Goal: Information Seeking & Learning: Learn about a topic

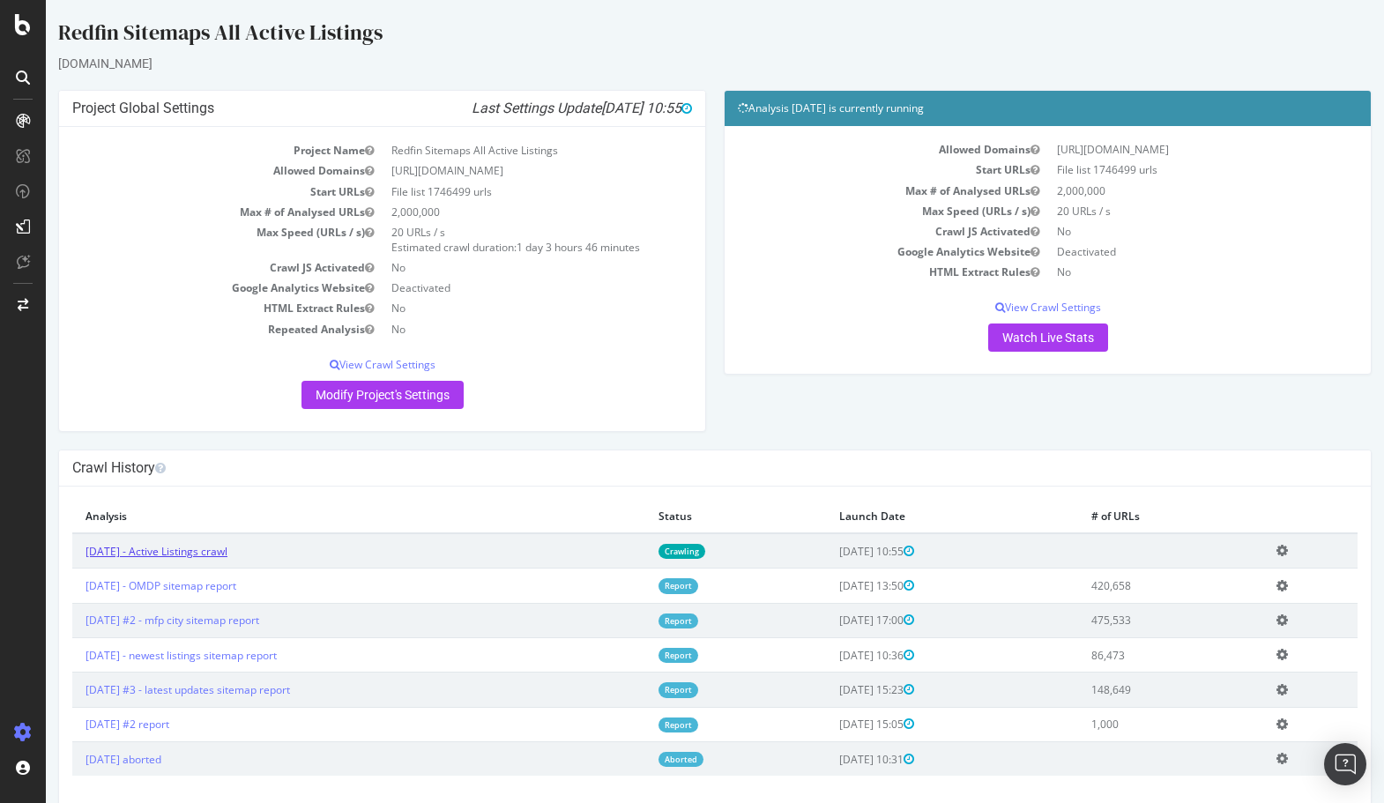
click at [210, 547] on link "2025 Sep. 10th - Active Listings crawl" at bounding box center [156, 551] width 142 height 15
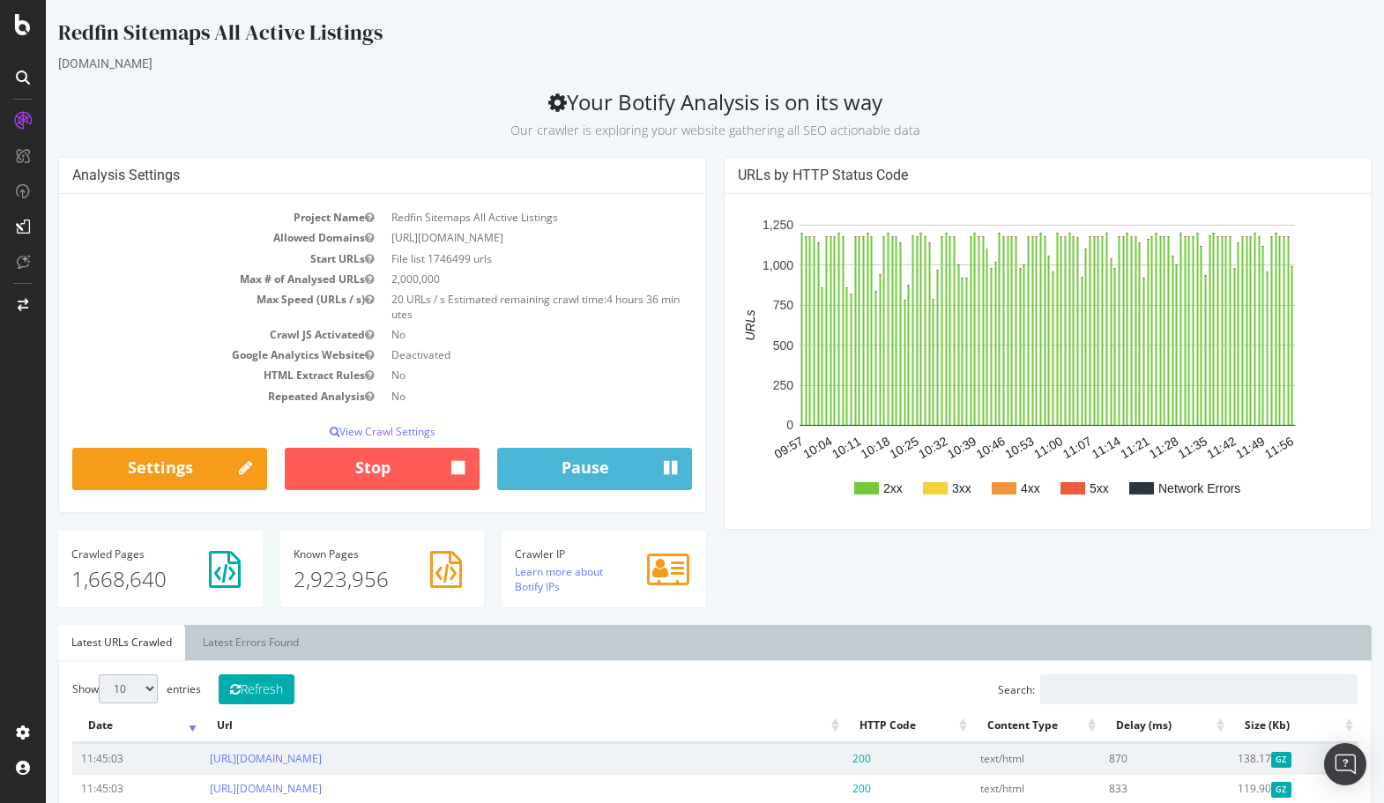
click at [731, 634] on ul "Latest URLs Crawled Latest Errors Found" at bounding box center [714, 642] width 1313 height 35
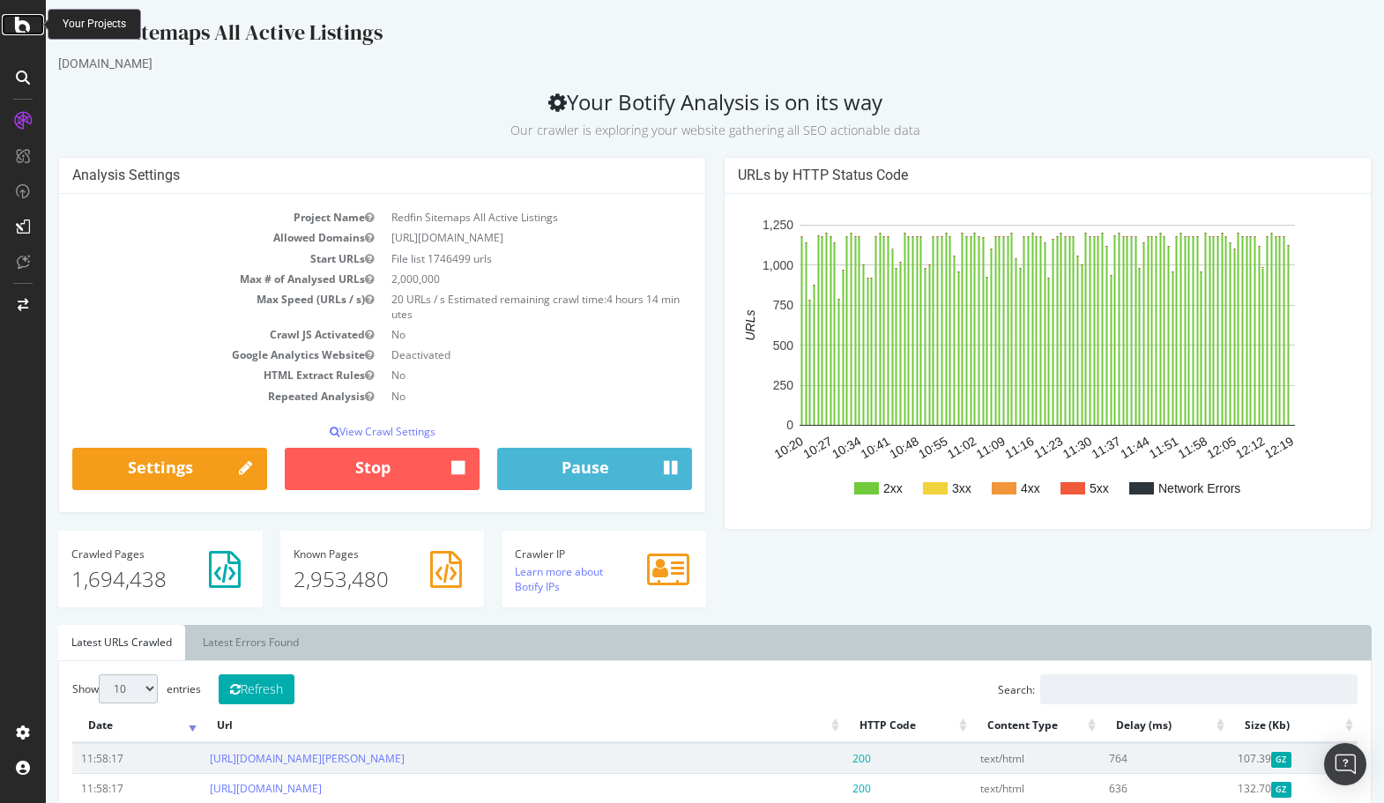
click at [26, 24] on icon at bounding box center [23, 24] width 16 height 21
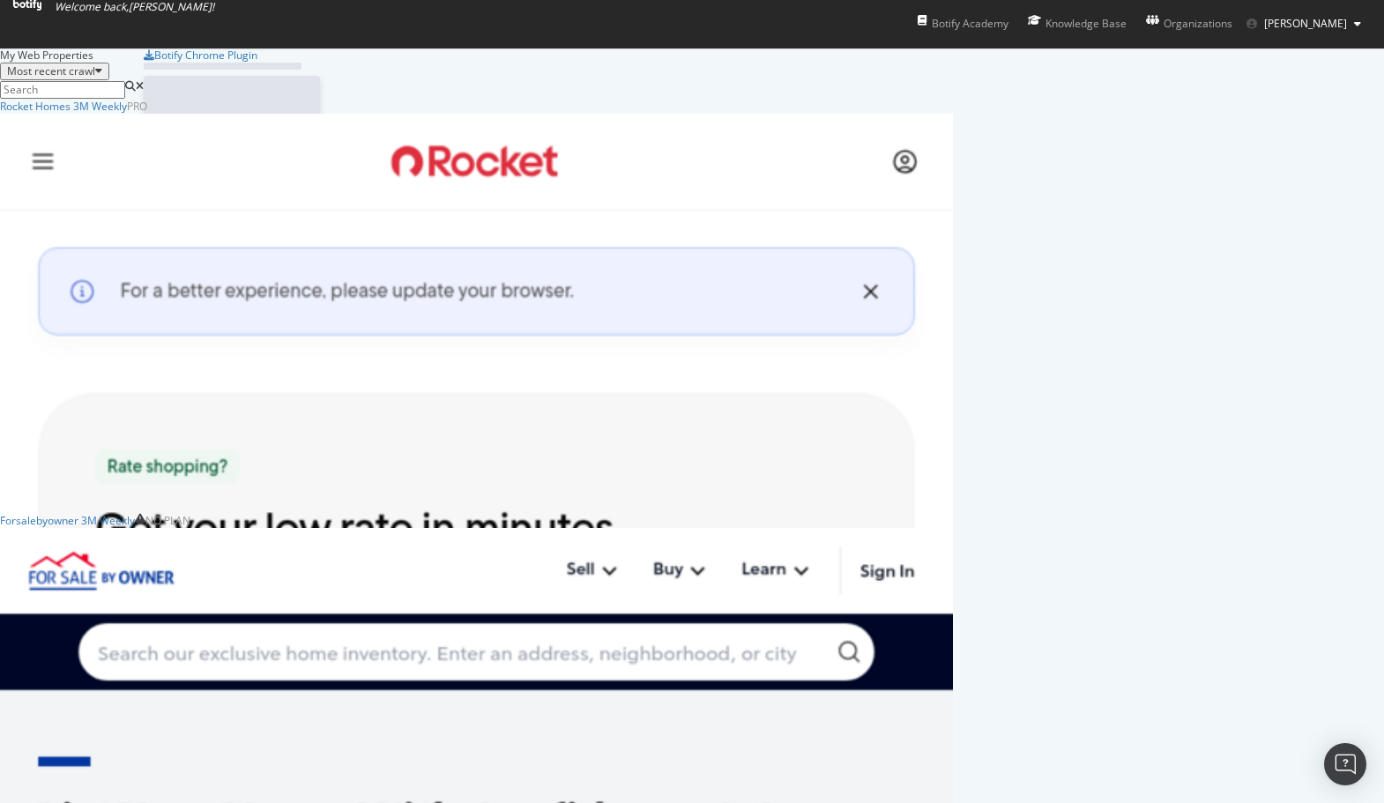
scroll to position [803, 1384]
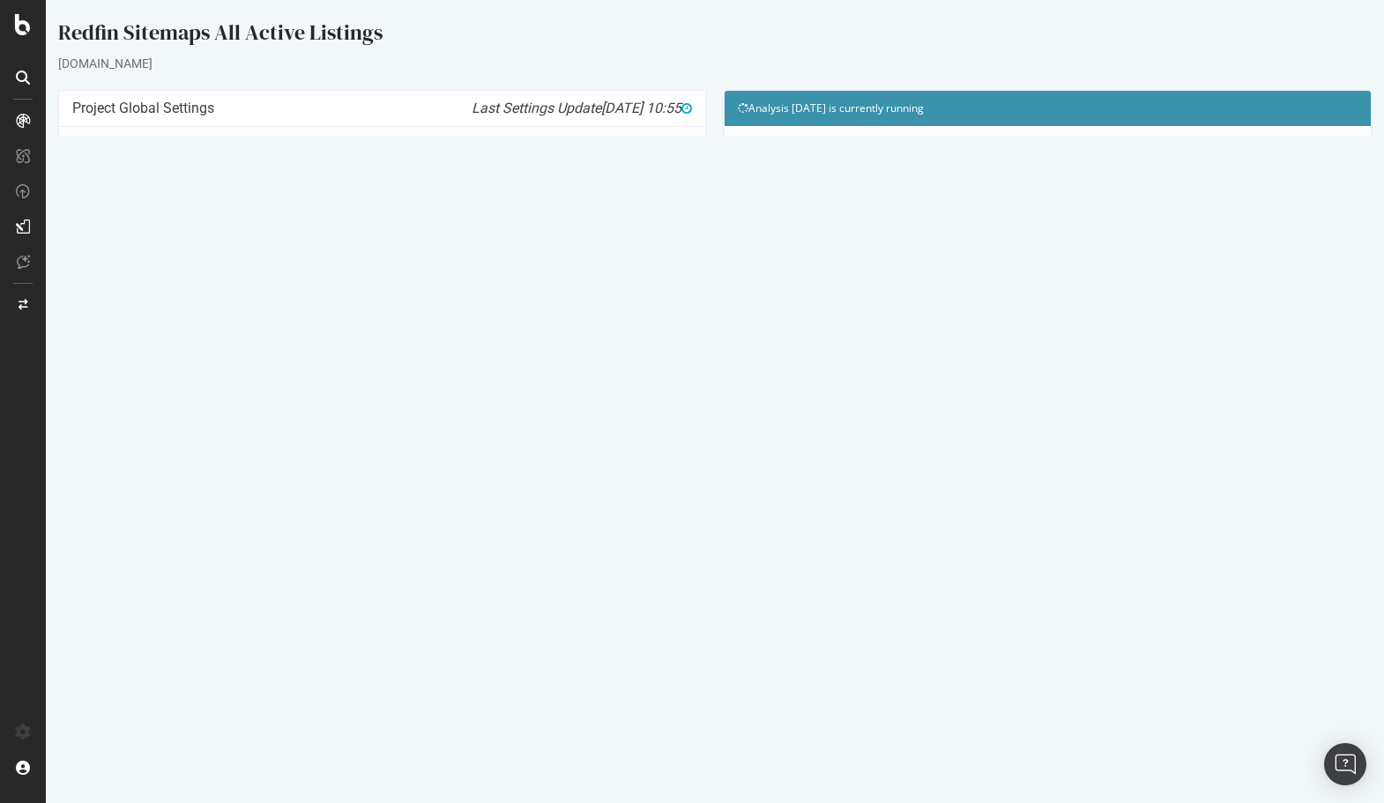
scroll to position [22, 0]
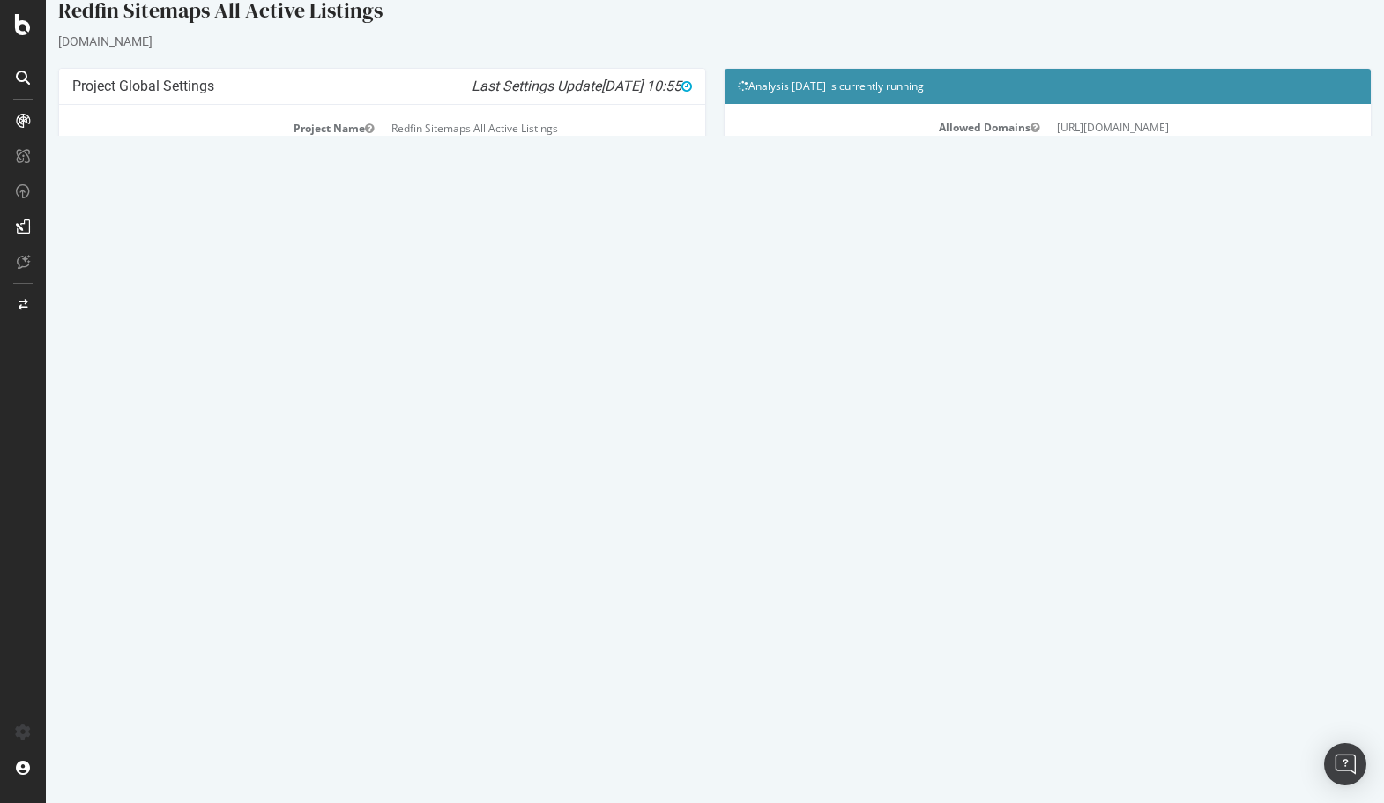
click at [232, 635] on link "2025 Sep. 8th - newest listings sitemap report" at bounding box center [180, 633] width 191 height 15
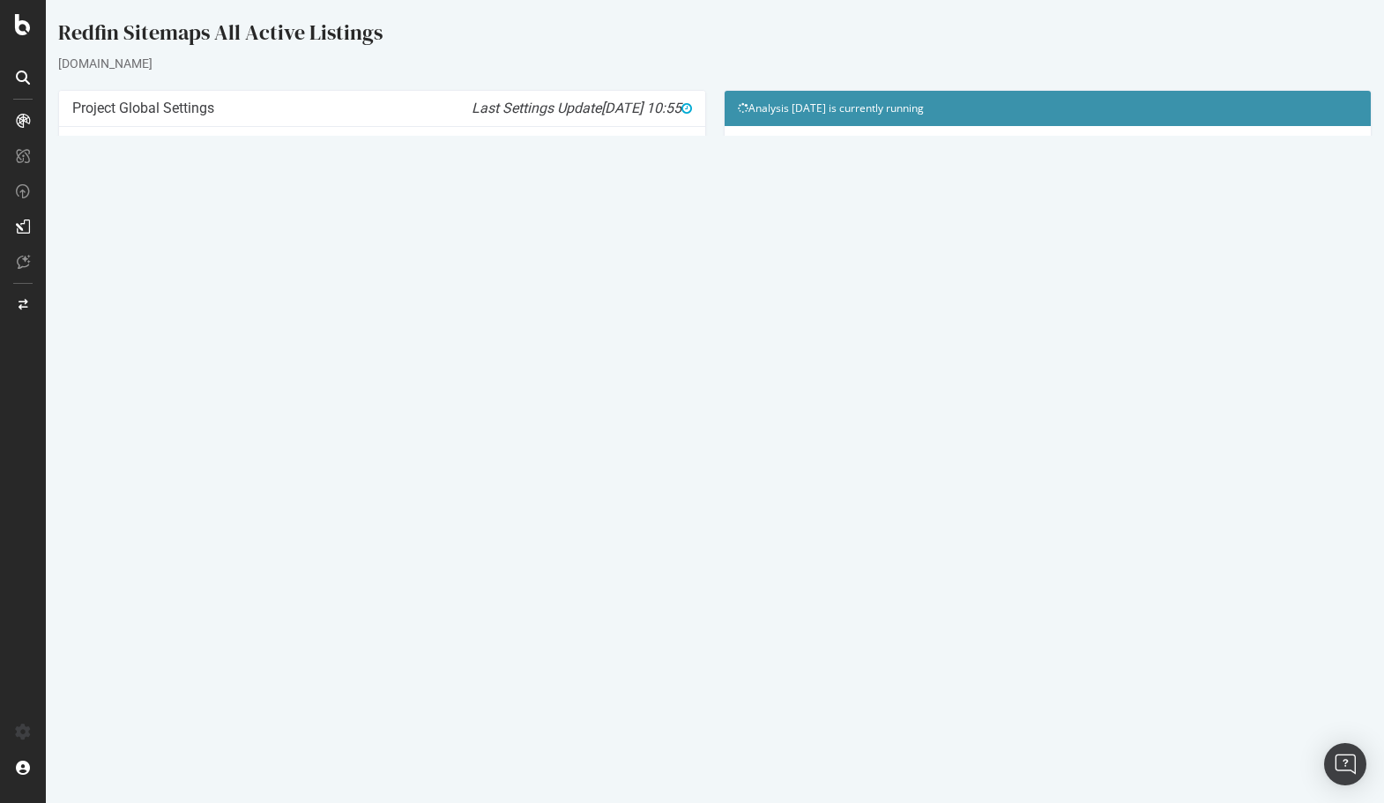
click at [212, 586] on link "2025 Sep. 9th - OMDP sitemap report" at bounding box center [160, 585] width 151 height 15
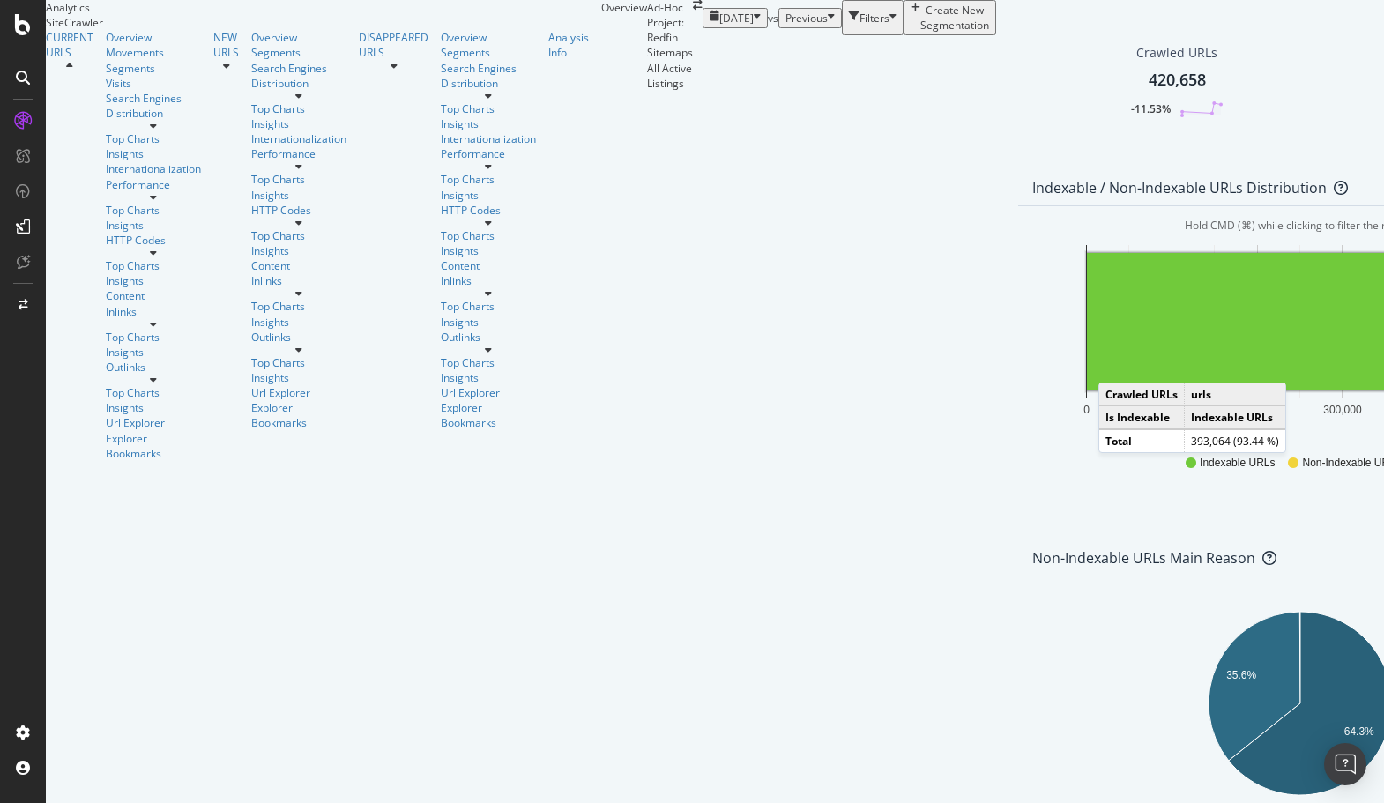
drag, startPoint x: 1107, startPoint y: 120, endPoint x: 1277, endPoint y: 229, distance: 202.2
click at [548, 60] on div "Analysis Info" at bounding box center [568, 45] width 41 height 30
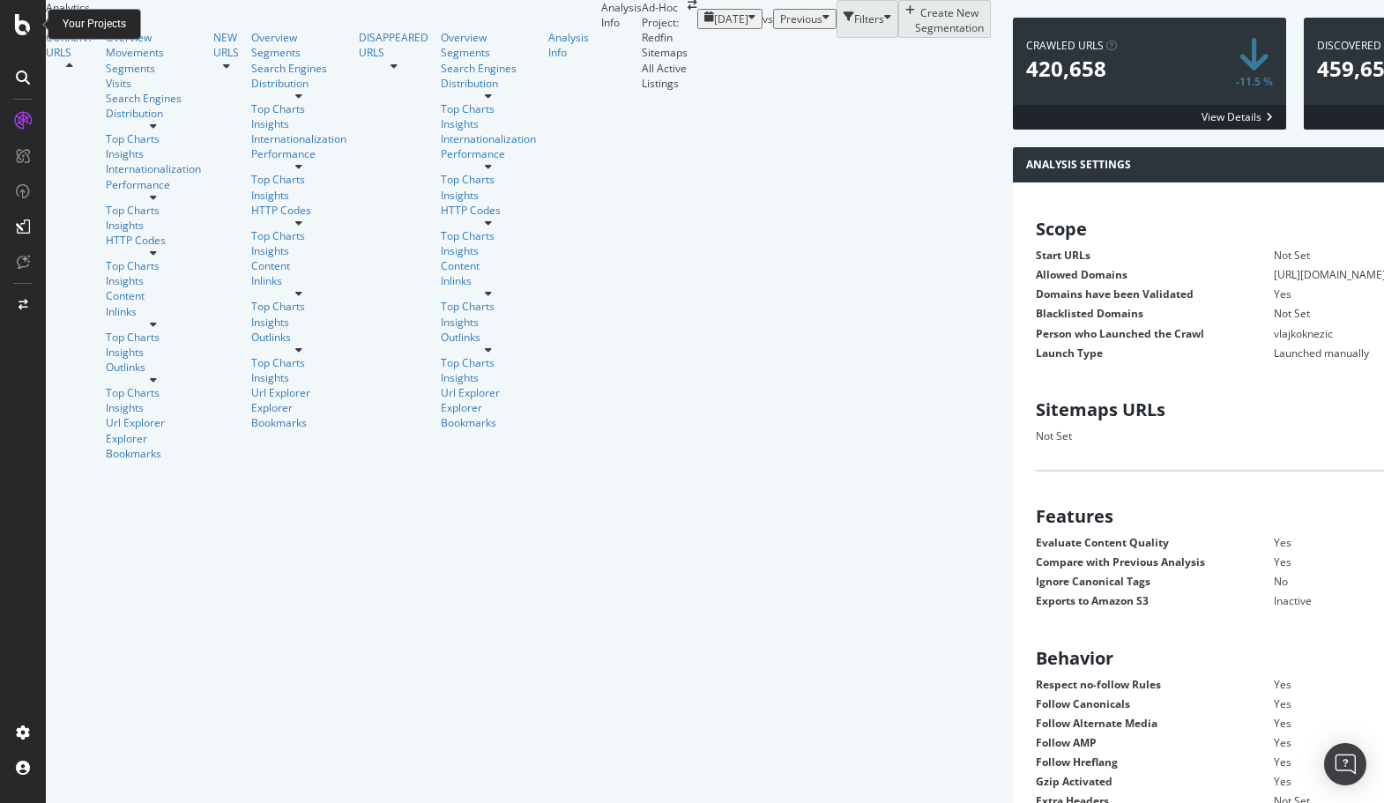
click at [26, 26] on icon at bounding box center [23, 24] width 16 height 21
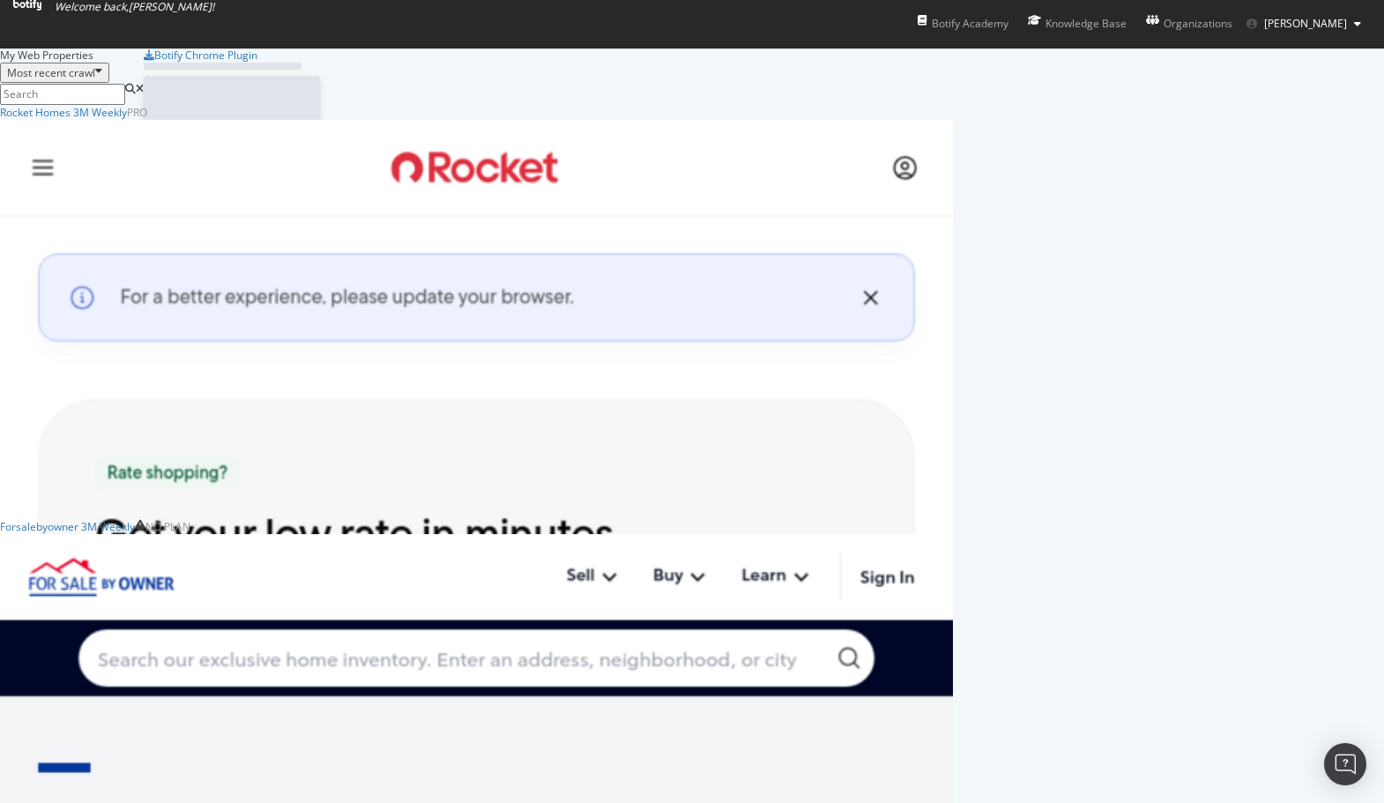
scroll to position [803, 1384]
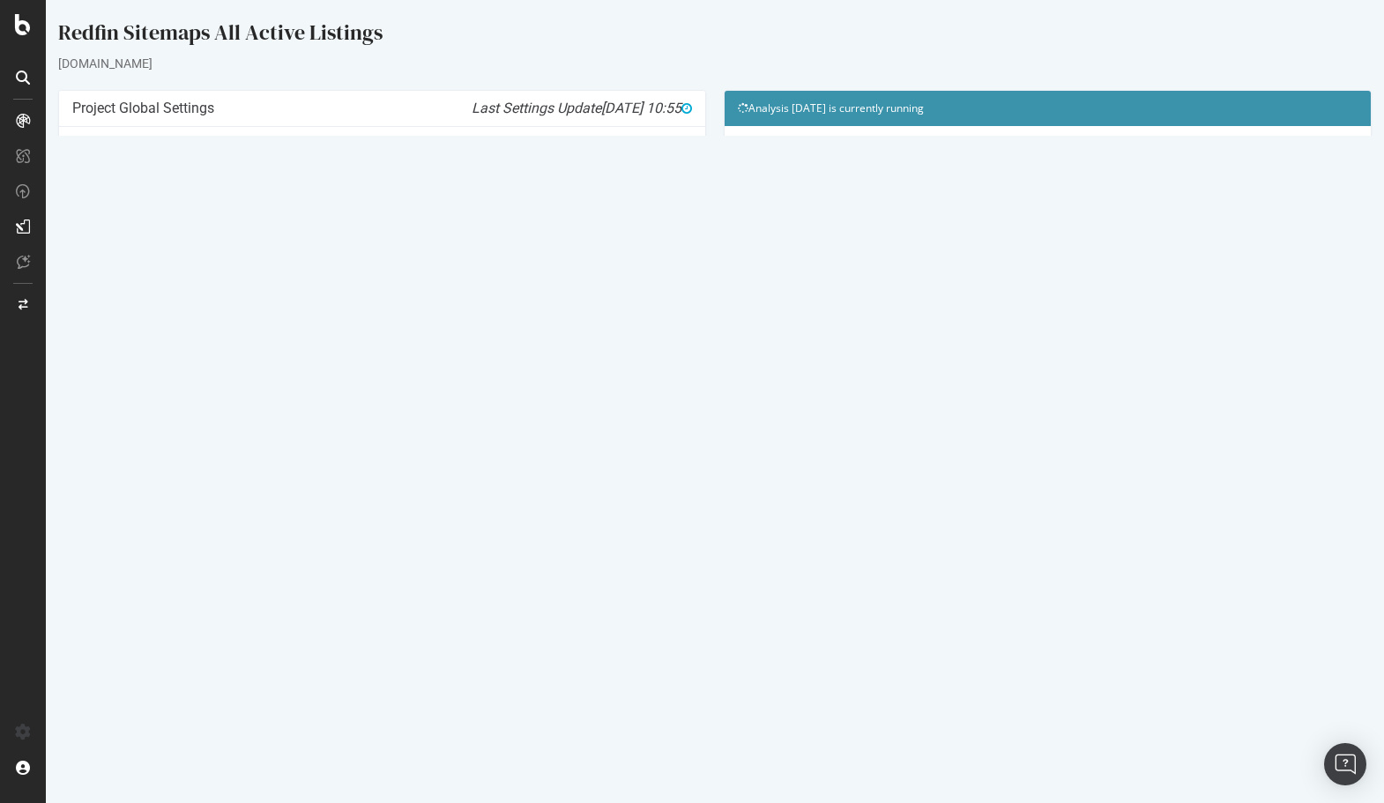
click at [1288, 585] on icon at bounding box center [1281, 585] width 11 height 13
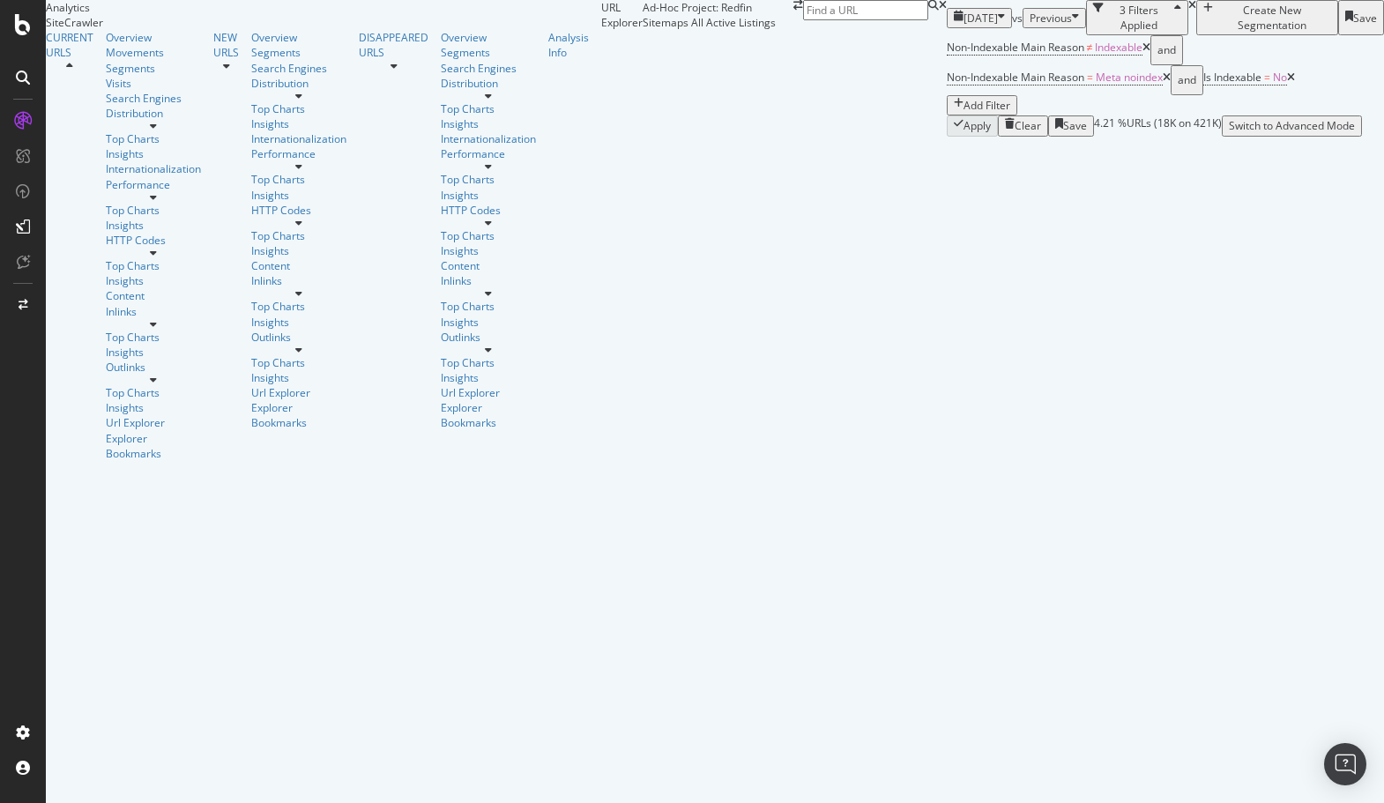
scroll to position [202, 0]
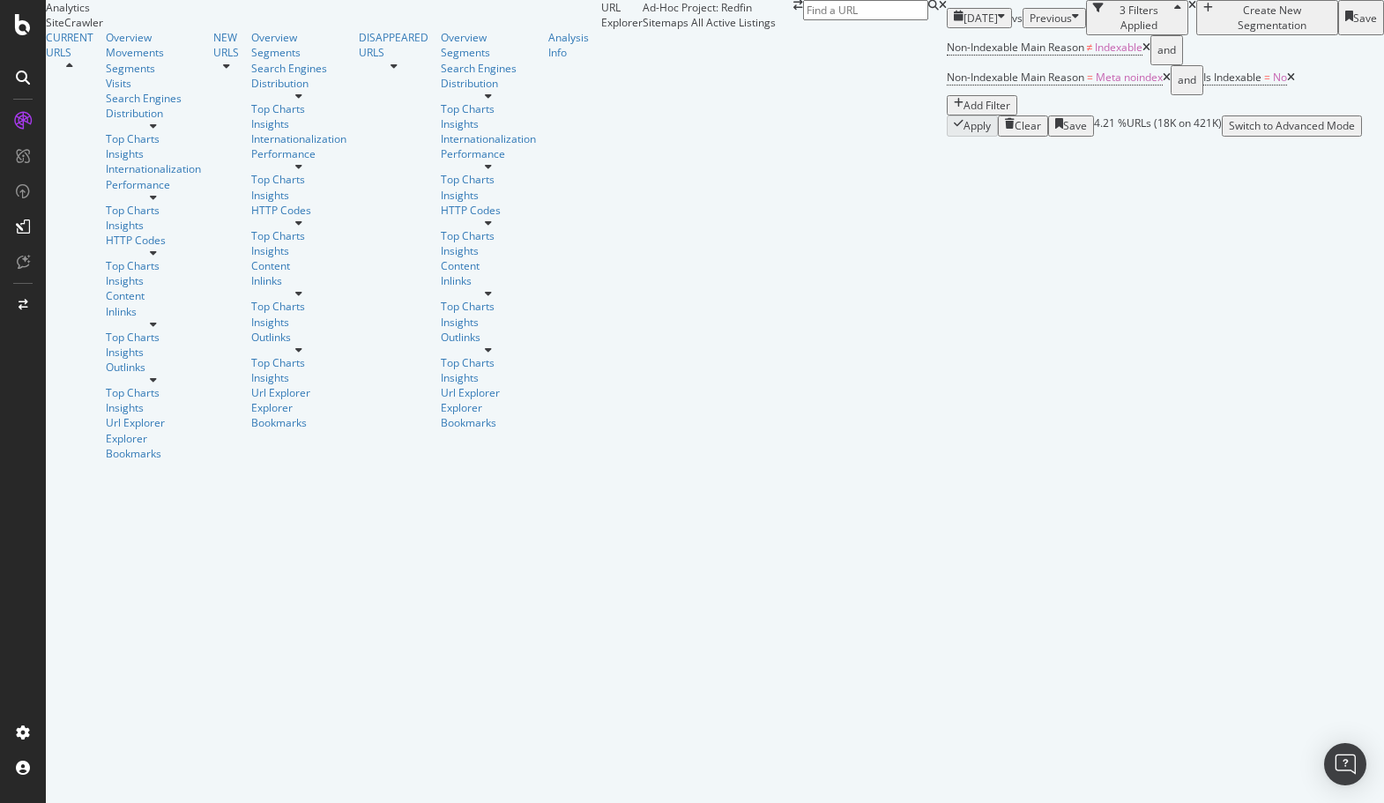
scroll to position [2618, 0]
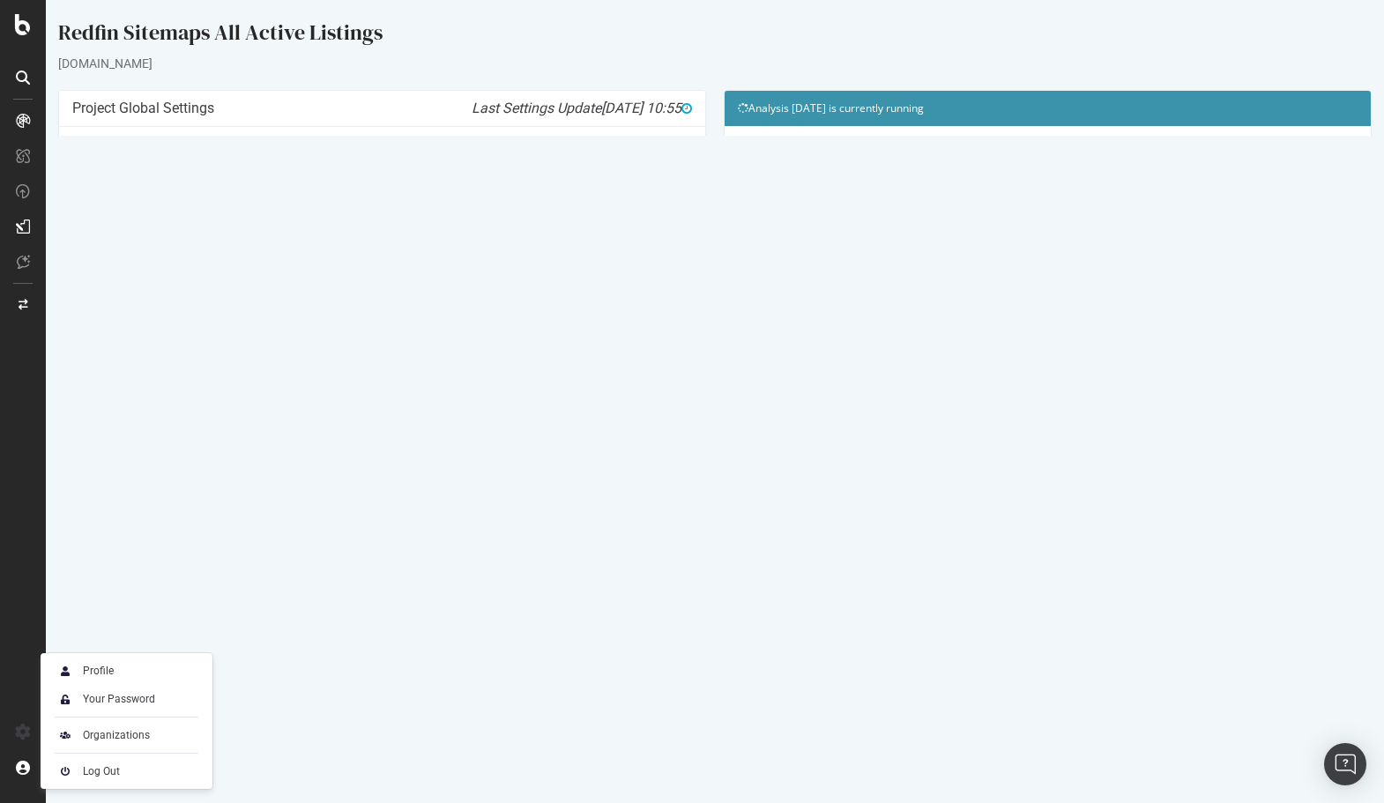
scroll to position [22, 0]
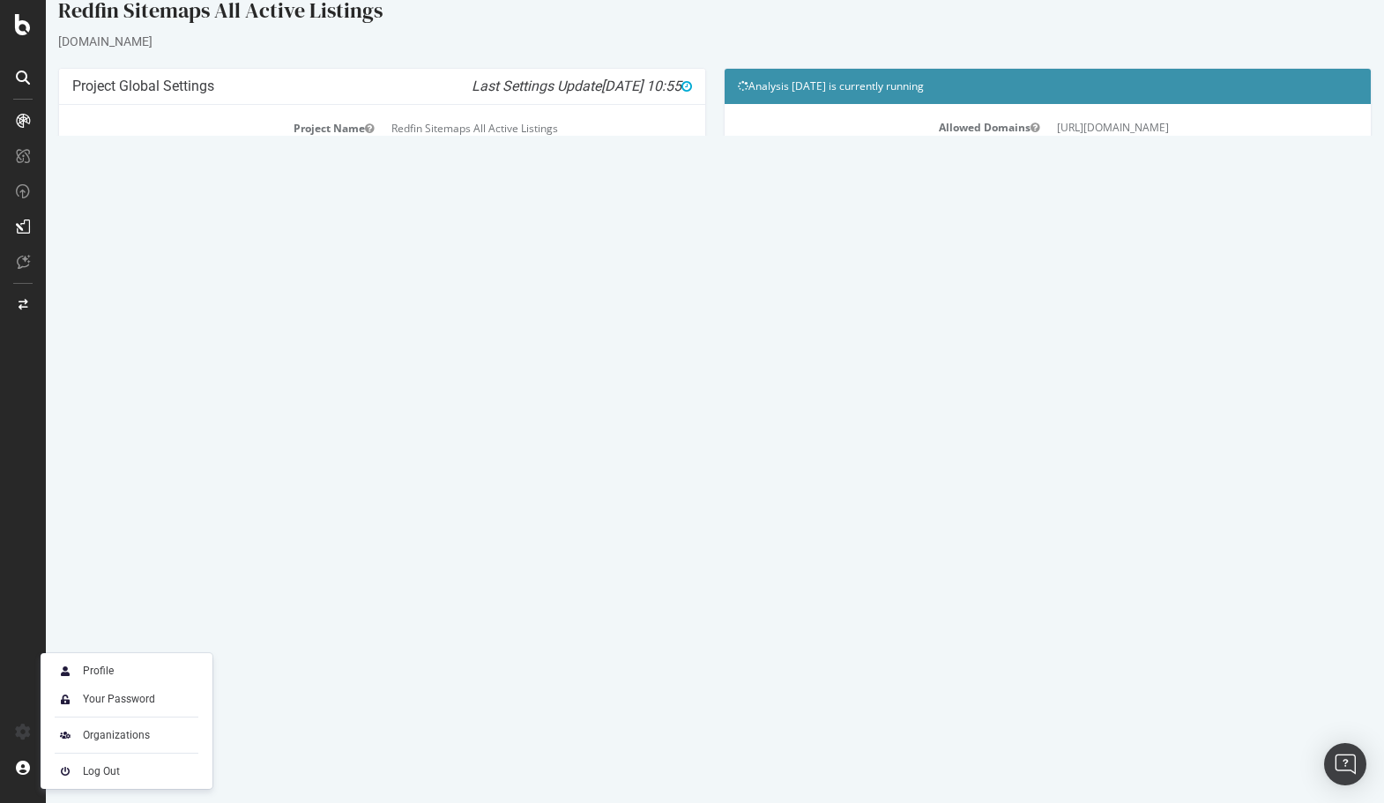
click at [313, 458] on div "Crawl History" at bounding box center [715, 446] width 1312 height 36
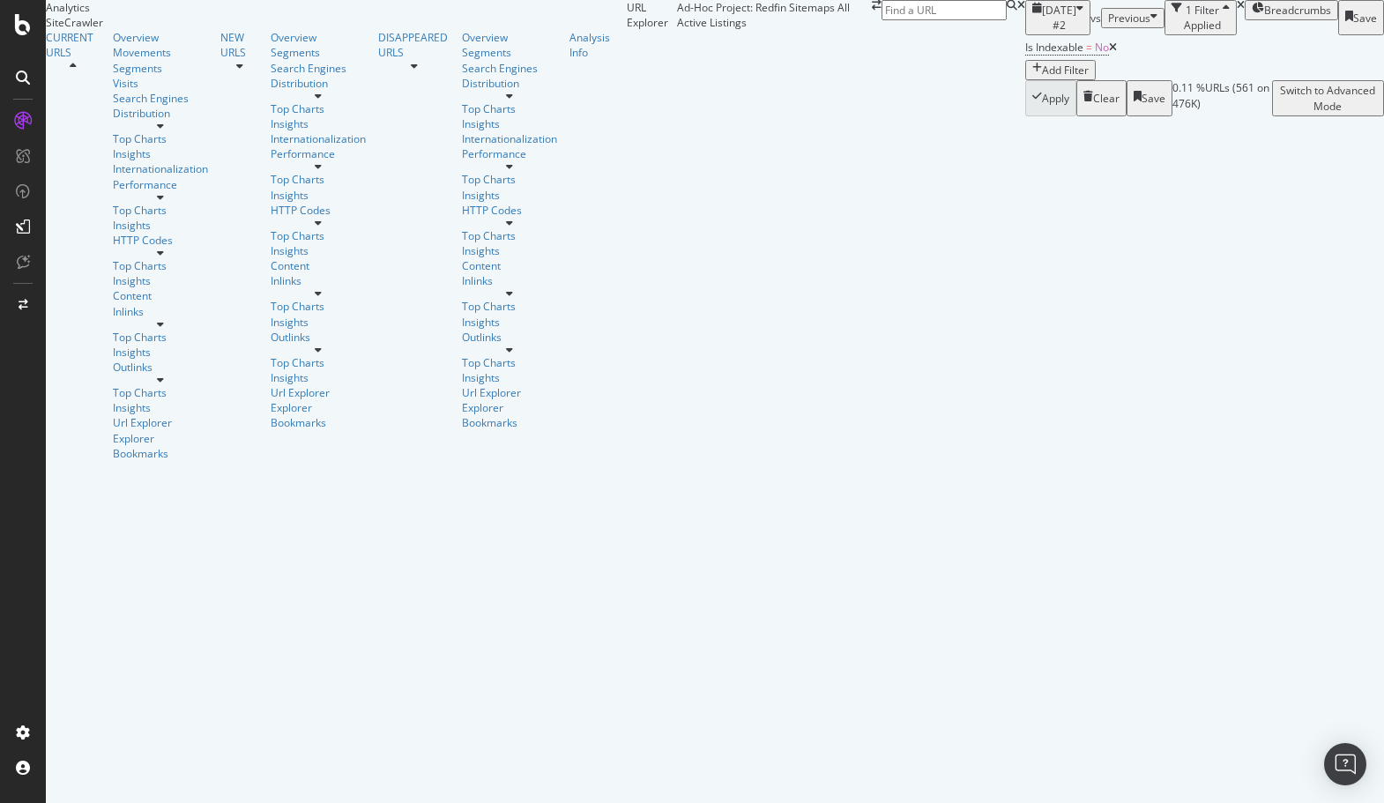
scroll to position [355, 0]
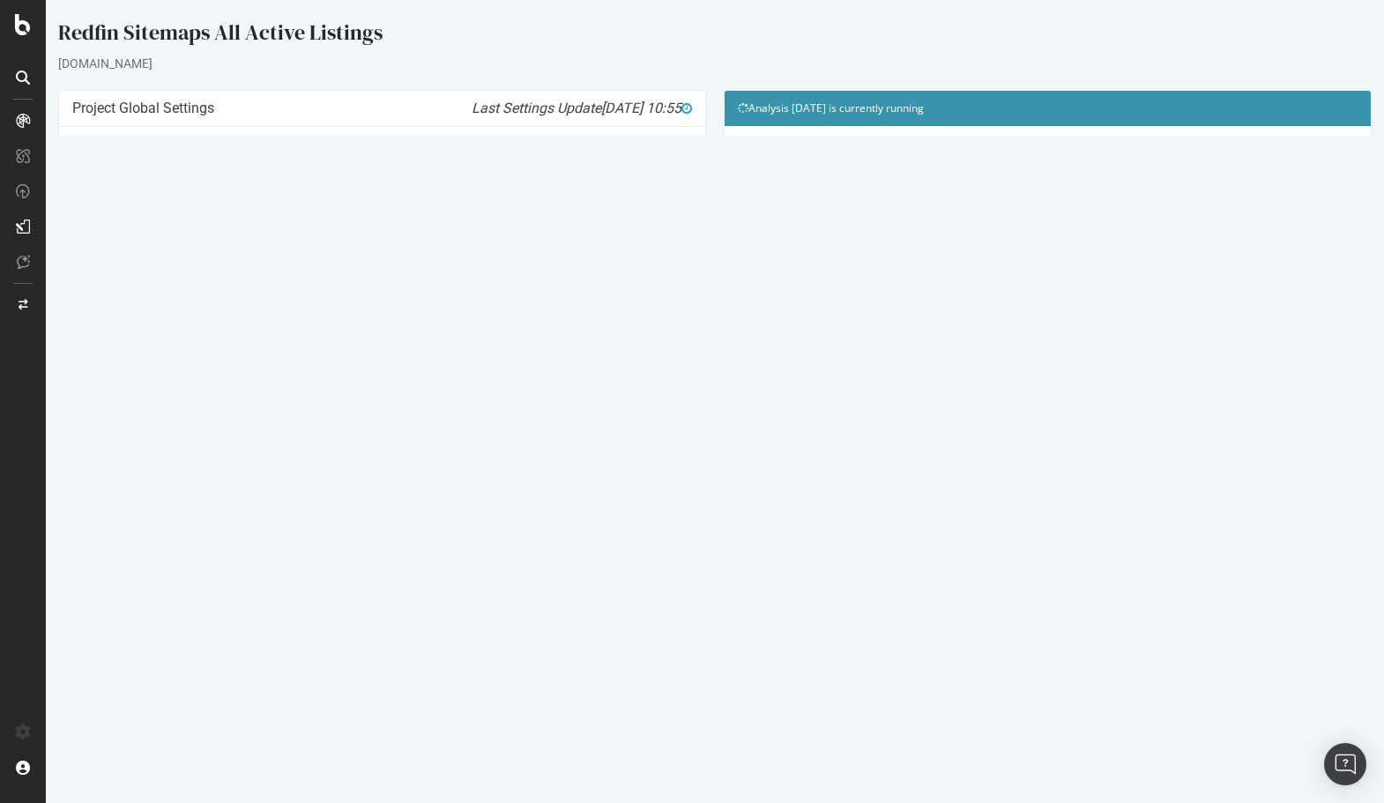
click at [204, 554] on link "2025 Sep. 10th - Active Listings crawl" at bounding box center [156, 551] width 142 height 15
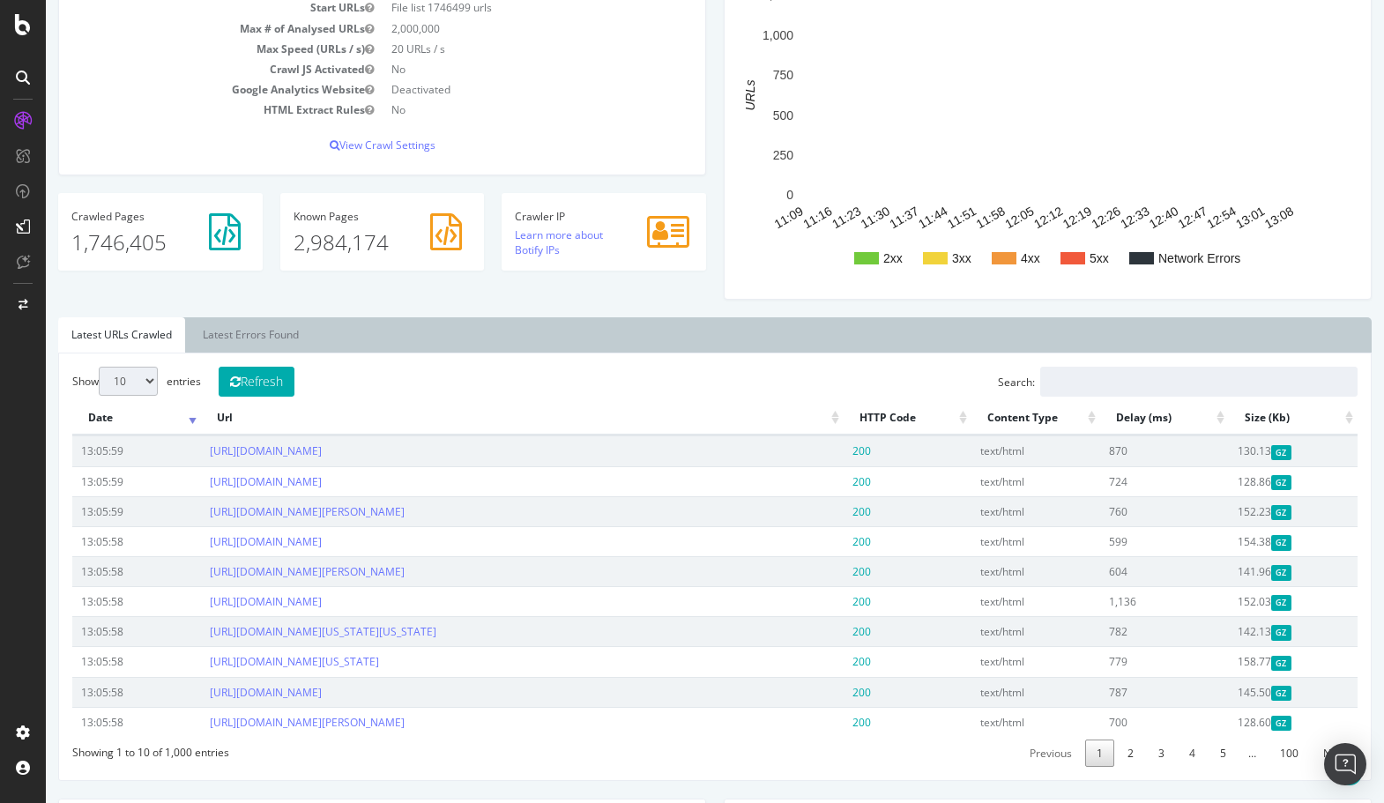
scroll to position [286, 0]
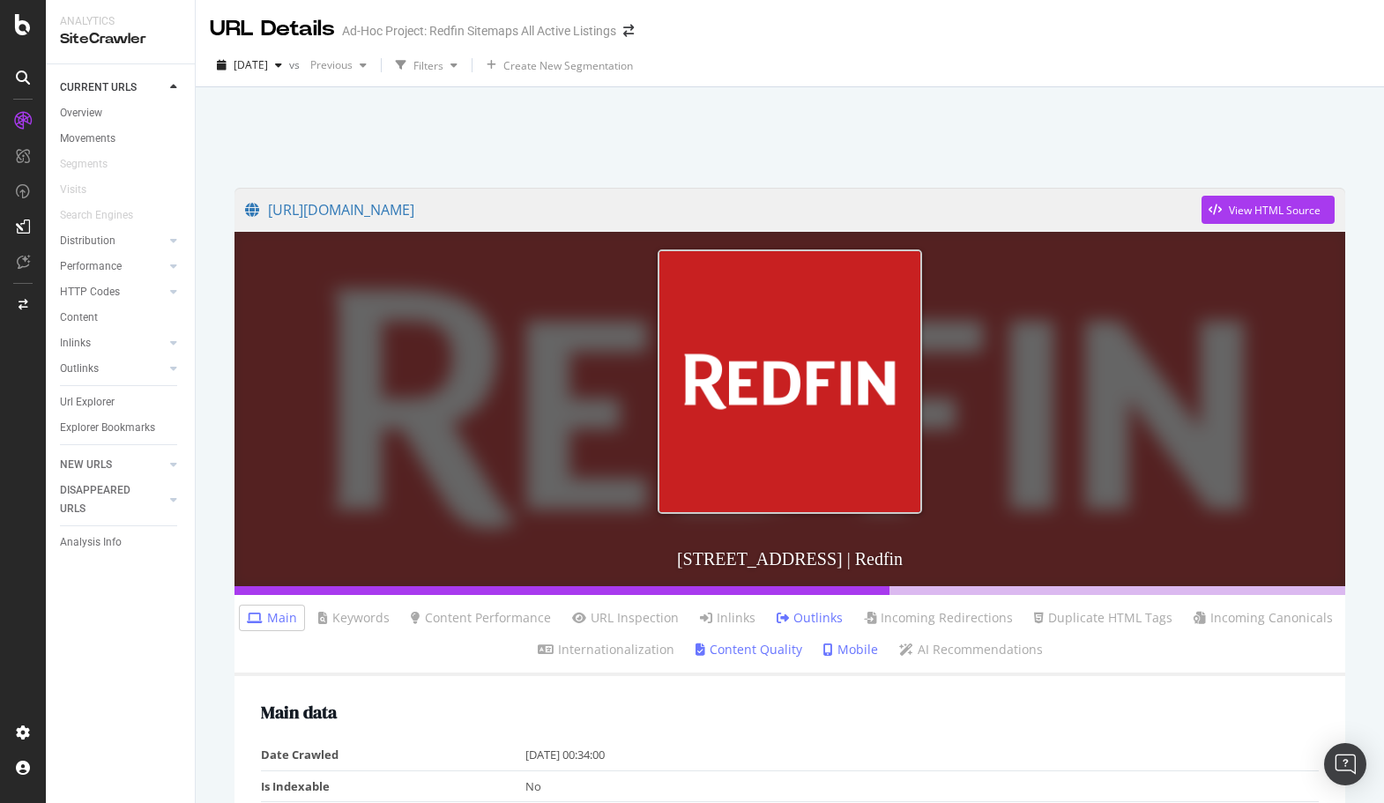
scroll to position [202, 0]
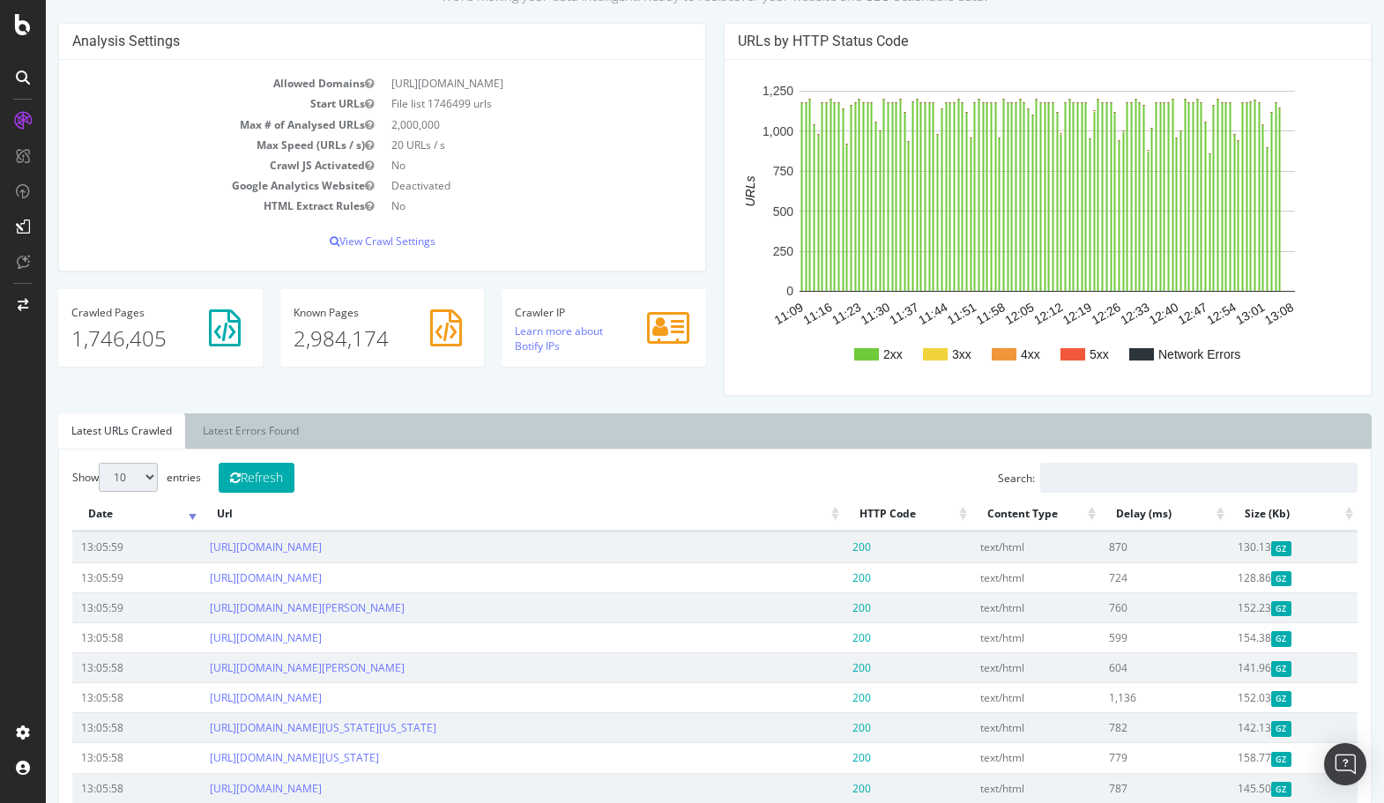
scroll to position [285, 0]
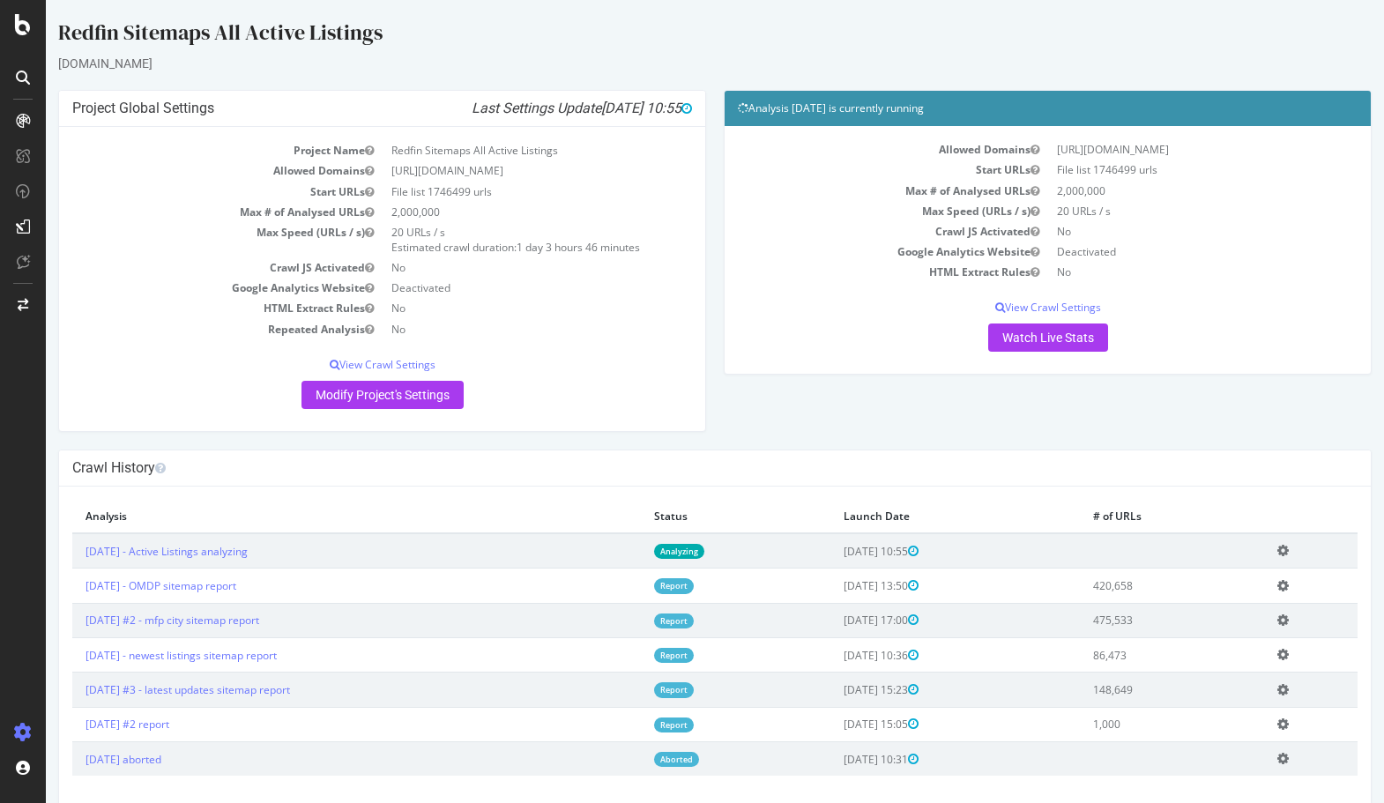
scroll to position [22, 0]
